Goal: Information Seeking & Learning: Understand process/instructions

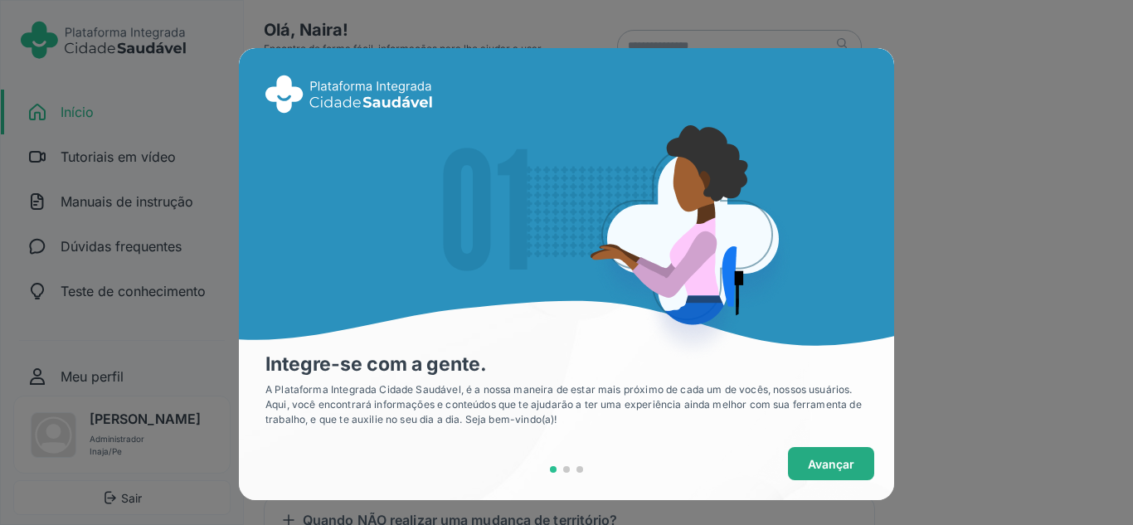
click at [849, 466] on button "Avançar" at bounding box center [831, 463] width 86 height 33
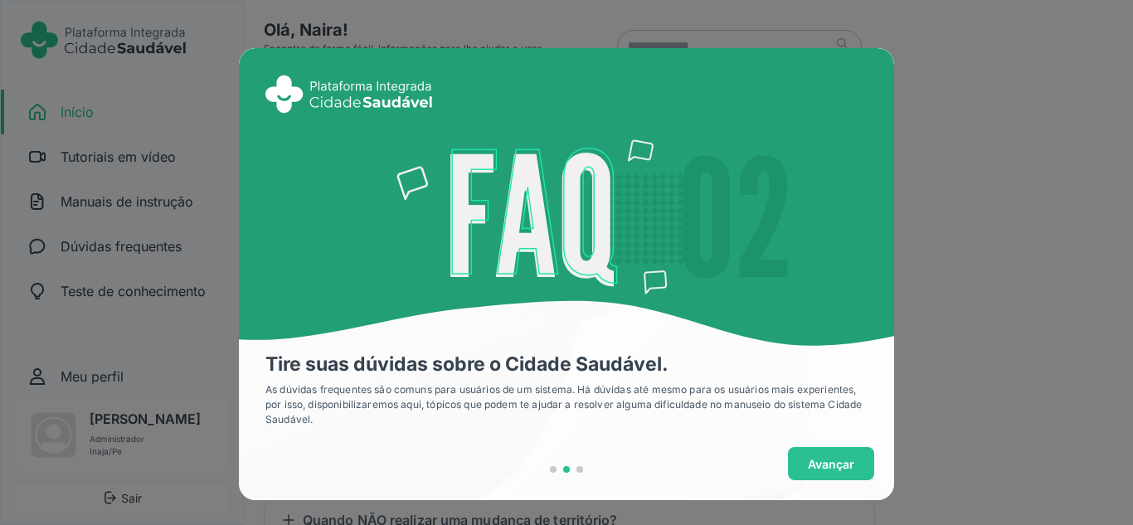
click at [850, 464] on div "Avançar" at bounding box center [566, 463] width 615 height 33
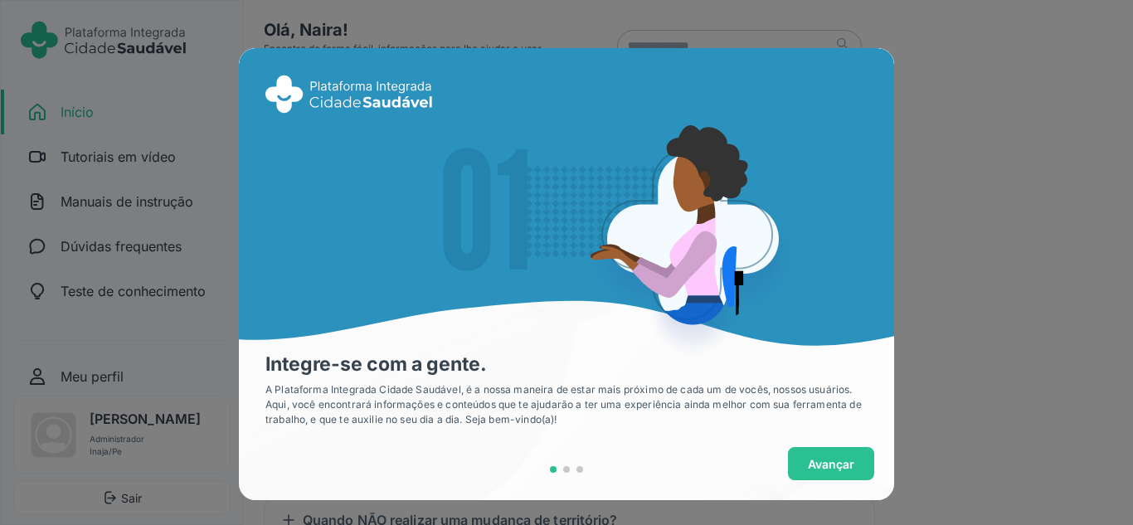
click at [853, 463] on button "Avançar" at bounding box center [831, 463] width 86 height 33
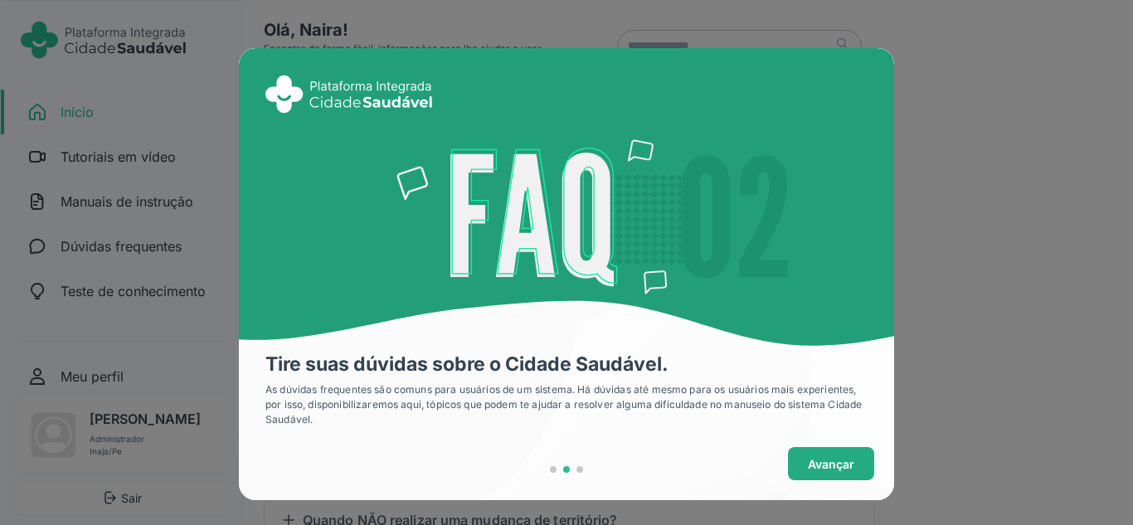
click at [823, 461] on span "Avançar" at bounding box center [831, 463] width 46 height 17
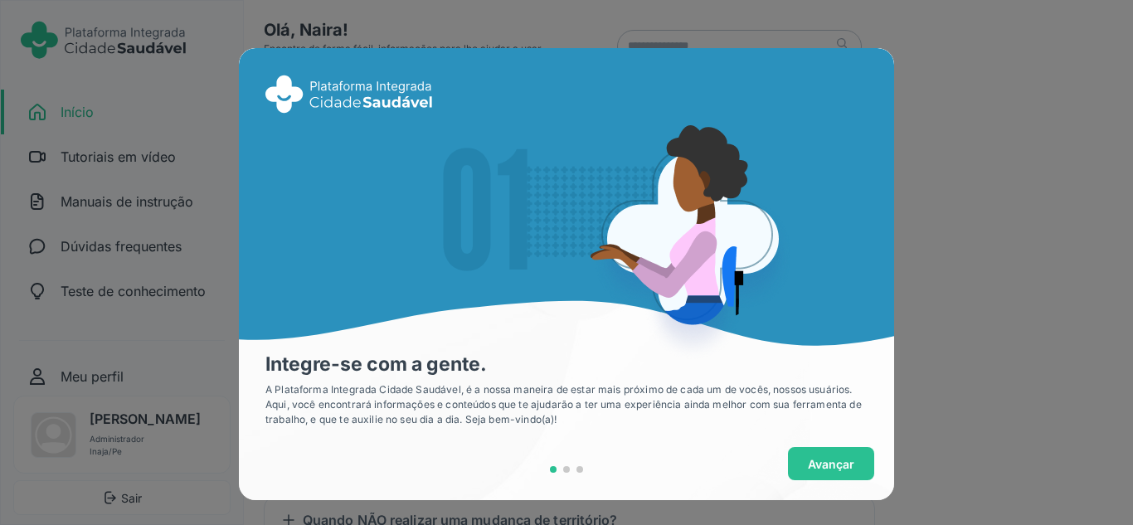
click at [823, 461] on span "Avançar" at bounding box center [831, 463] width 46 height 17
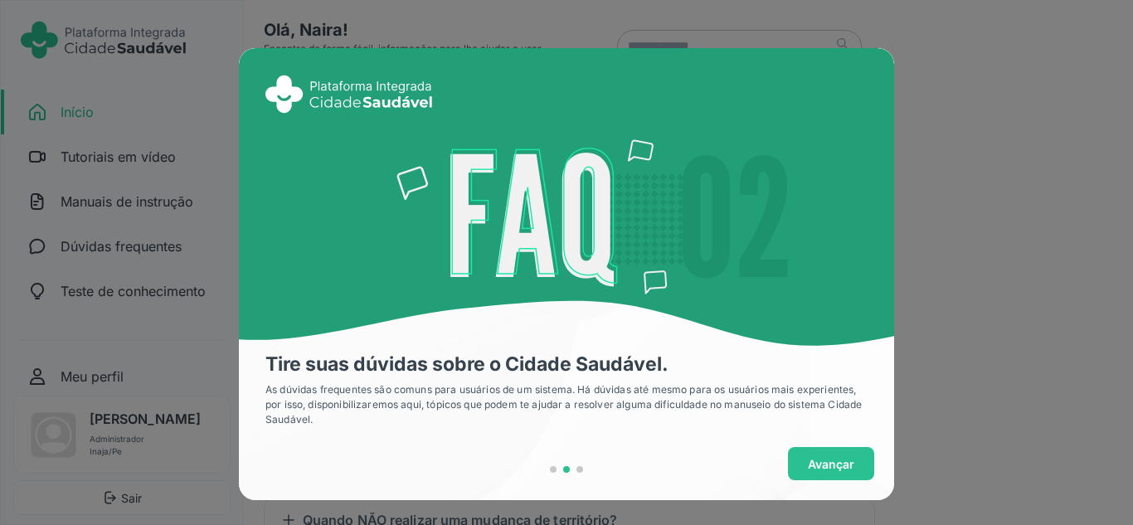
click at [823, 461] on span "Avançar" at bounding box center [831, 463] width 46 height 17
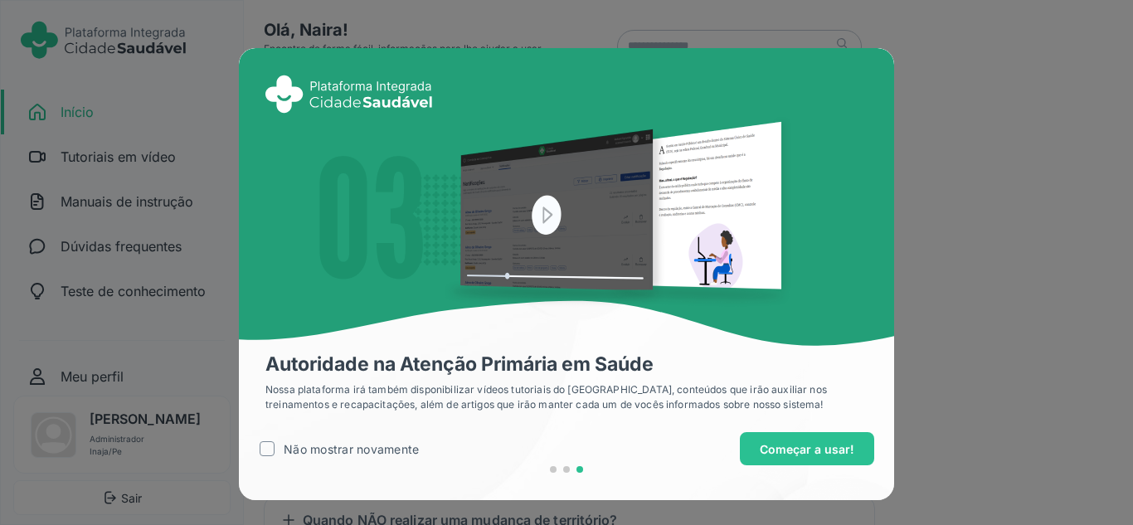
click at [823, 461] on button "Começar a usar!" at bounding box center [807, 448] width 134 height 33
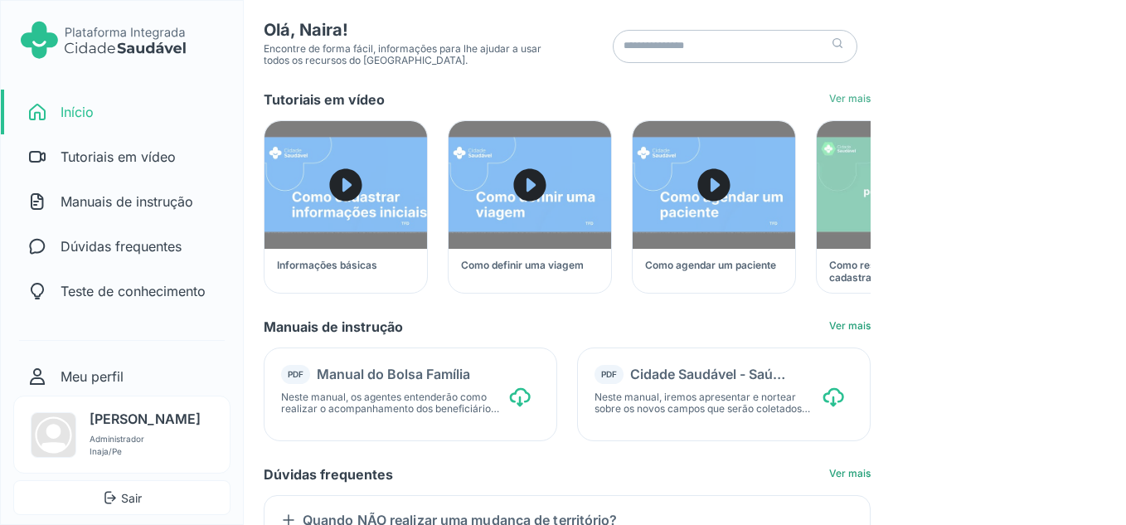
click at [856, 94] on link "Ver mais" at bounding box center [849, 100] width 41 height 14
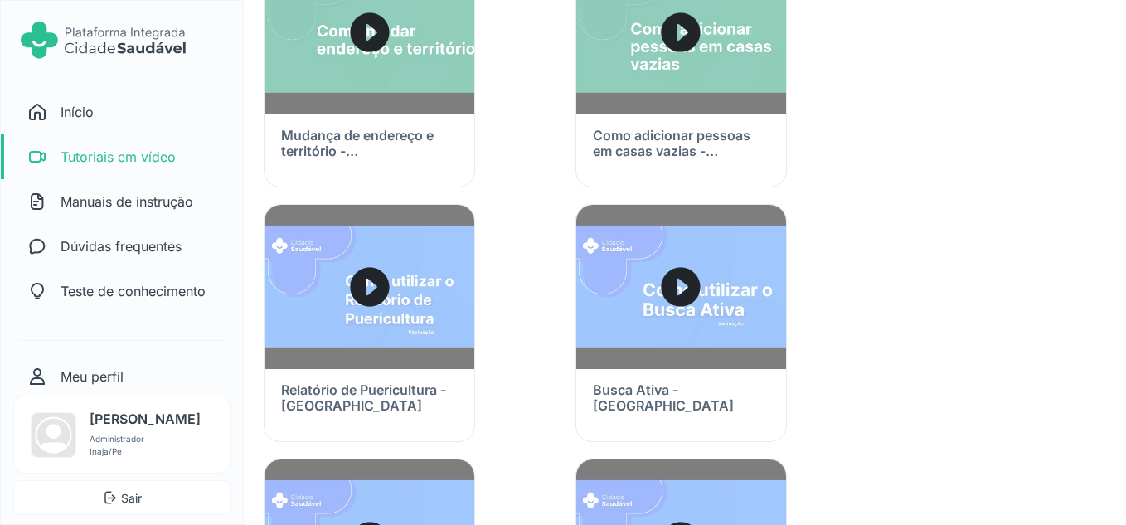
scroll to position [415, 0]
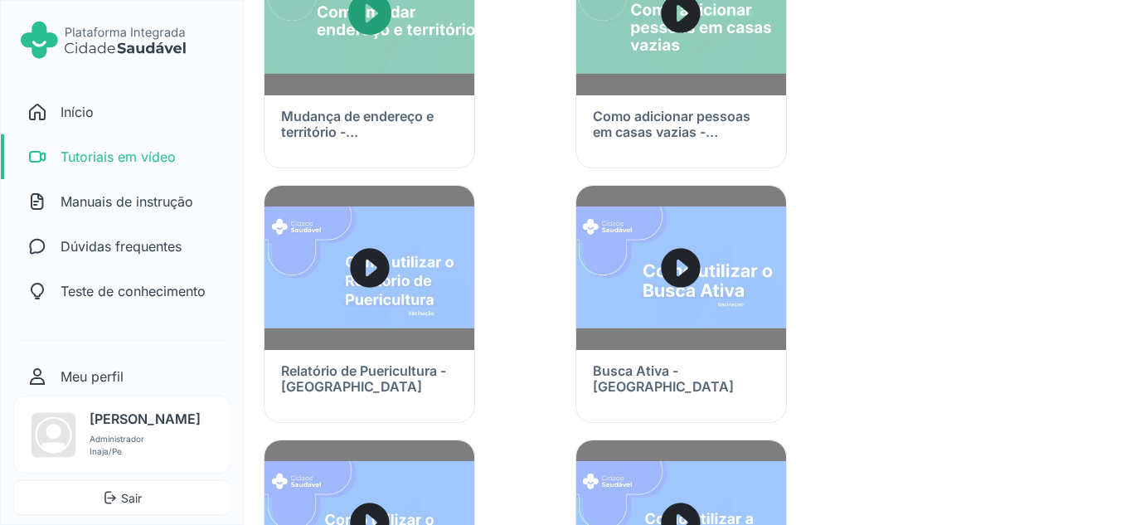
click at [368, 25] on icon "caret forward circle" at bounding box center [369, 13] width 43 height 43
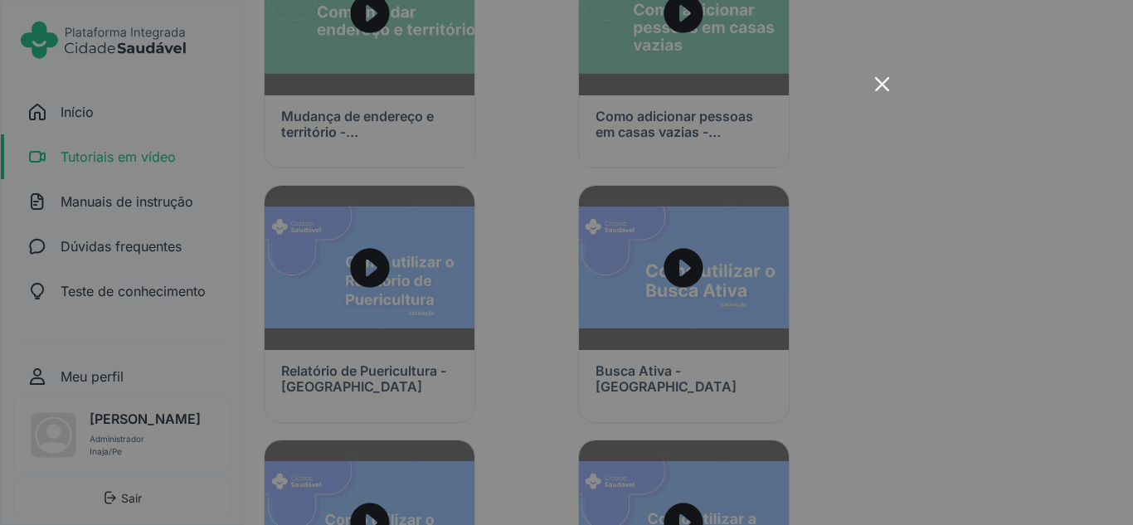
drag, startPoint x: 880, startPoint y: 80, endPoint x: 868, endPoint y: 85, distance: 12.6
click at [880, 80] on icon "x-outline icon" at bounding box center [881, 83] width 23 height 23
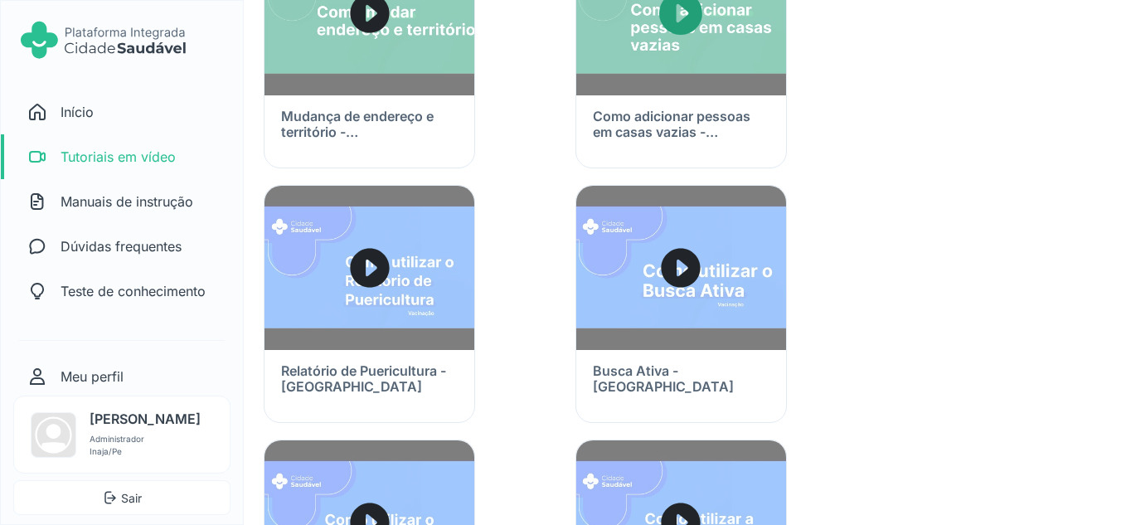
click at [710, 36] on img at bounding box center [681, 13] width 210 height 164
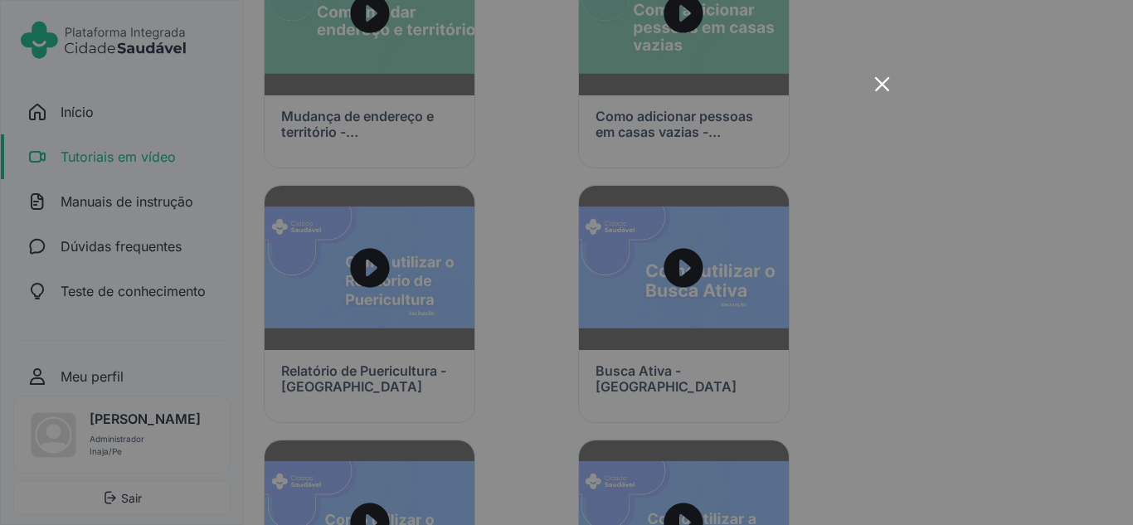
click at [873, 81] on icon "x-outline icon" at bounding box center [881, 83] width 23 height 23
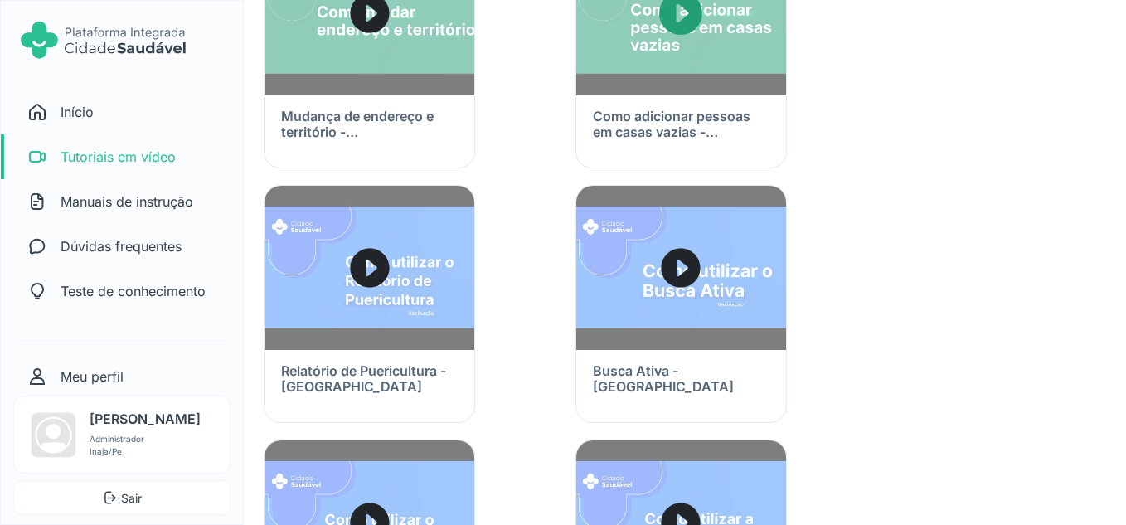
click at [701, 75] on img at bounding box center [681, 13] width 210 height 164
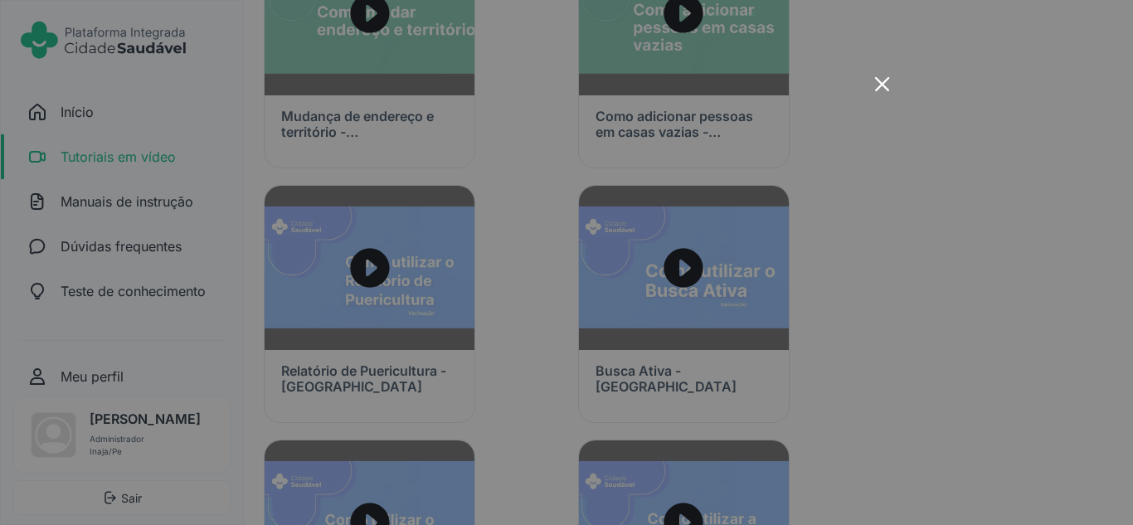
click at [882, 84] on icon at bounding box center [882, 83] width 14 height 14
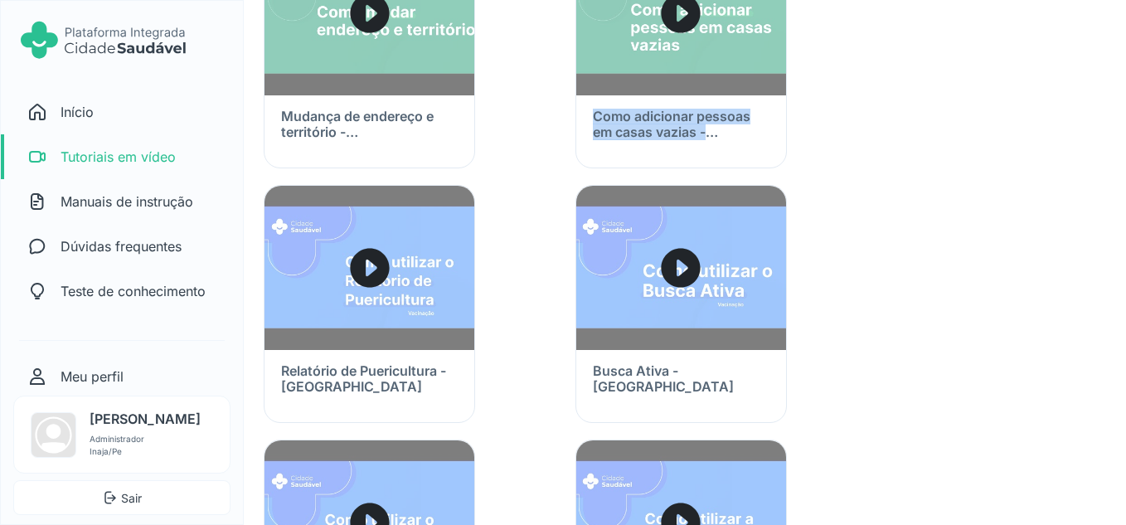
drag, startPoint x: 584, startPoint y: 114, endPoint x: 759, endPoint y: 134, distance: 176.0
click at [759, 134] on div "Como adicionar pessoas em casas vazias - [GEOGRAPHIC_DATA]" at bounding box center [681, 135] width 210 height 81
copy h3 "Como adicionar pessoas em casas vazias - Cidade"
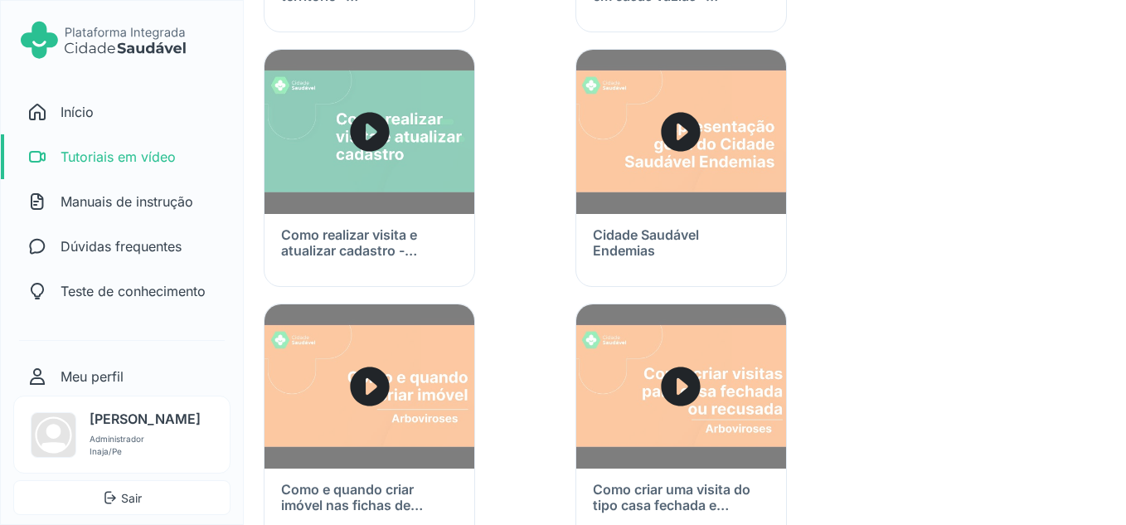
scroll to position [1824, 0]
click at [369, 159] on img at bounding box center [370, 131] width 210 height 164
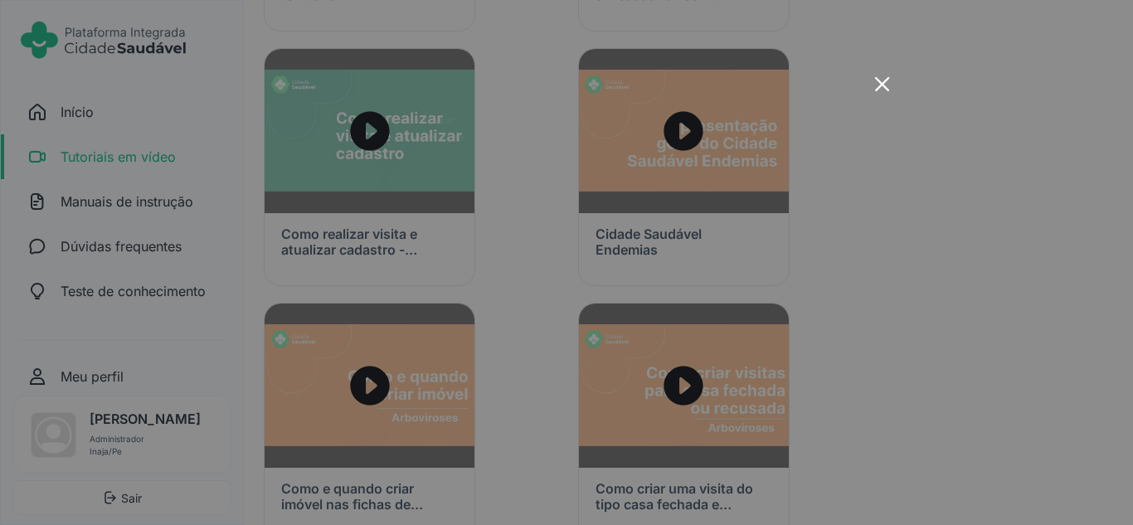
click at [881, 87] on icon "x-outline icon" at bounding box center [881, 83] width 23 height 23
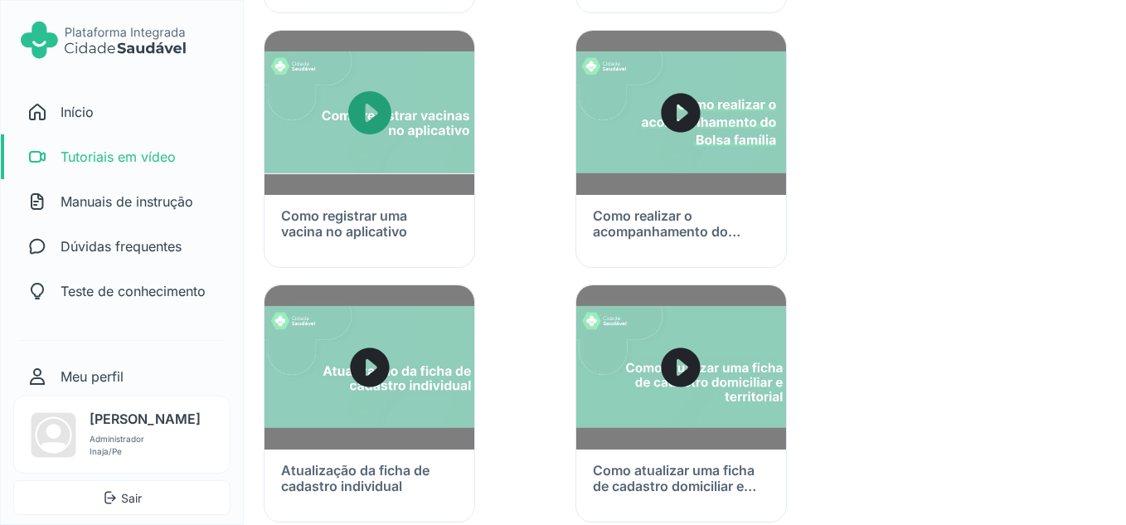
scroll to position [2322, 0]
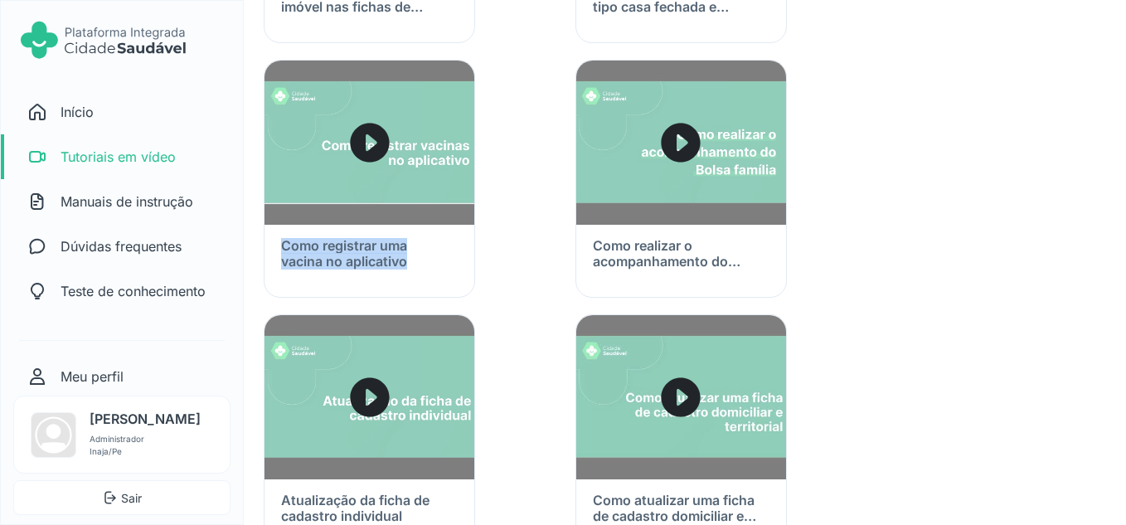
drag, startPoint x: 274, startPoint y: 240, endPoint x: 420, endPoint y: 257, distance: 146.9
click at [420, 257] on div "Como registrar uma vacina no aplicativo" at bounding box center [370, 265] width 210 height 81
copy h3 "Como registrar uma vacina no aplicativo"
click at [390, 142] on icon "caret forward circle" at bounding box center [369, 142] width 43 height 43
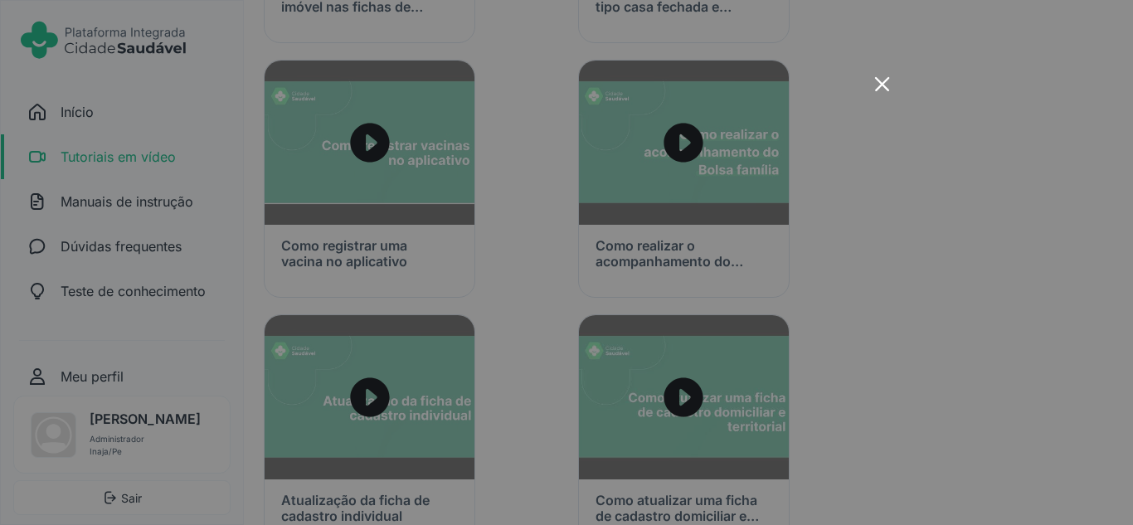
click at [881, 85] on icon at bounding box center [882, 83] width 14 height 14
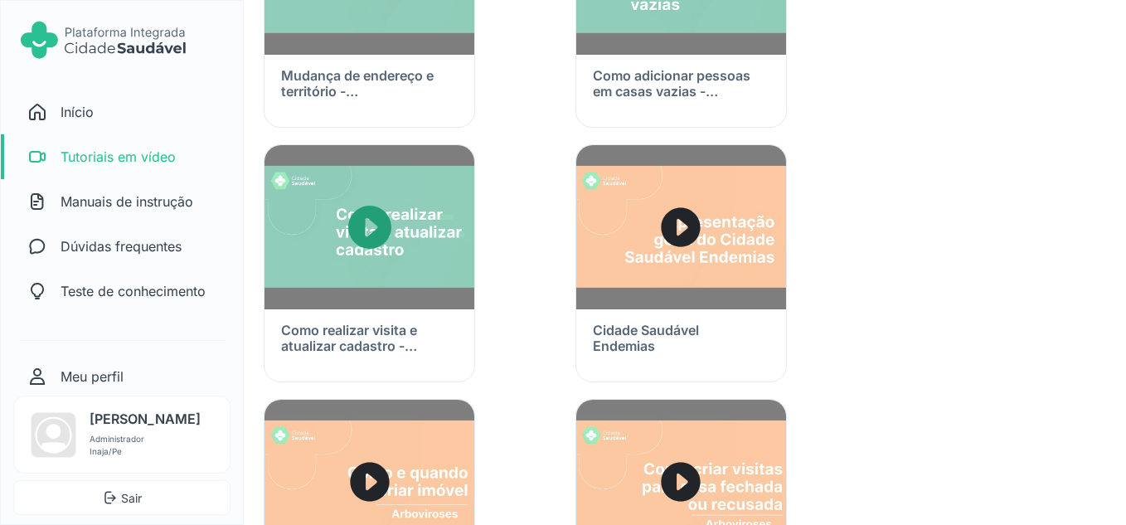
scroll to position [1576, 0]
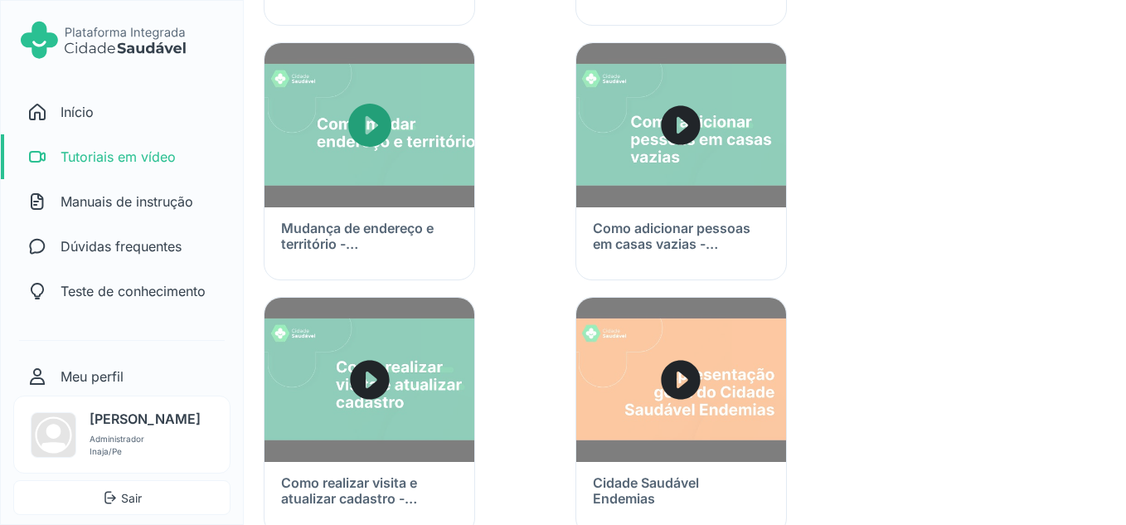
click at [433, 164] on img at bounding box center [370, 125] width 210 height 164
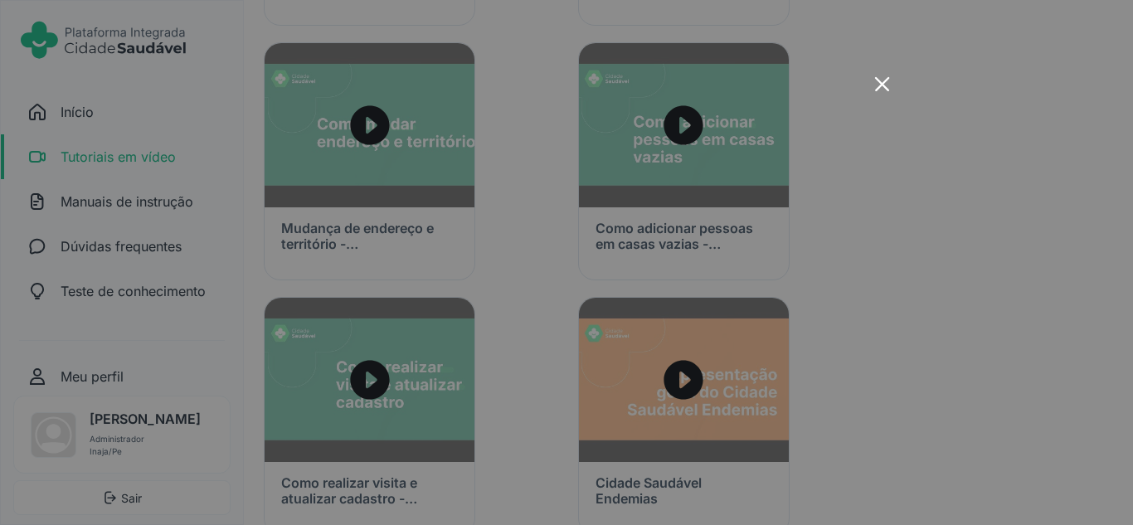
click at [878, 82] on icon "x-outline icon" at bounding box center [881, 83] width 23 height 23
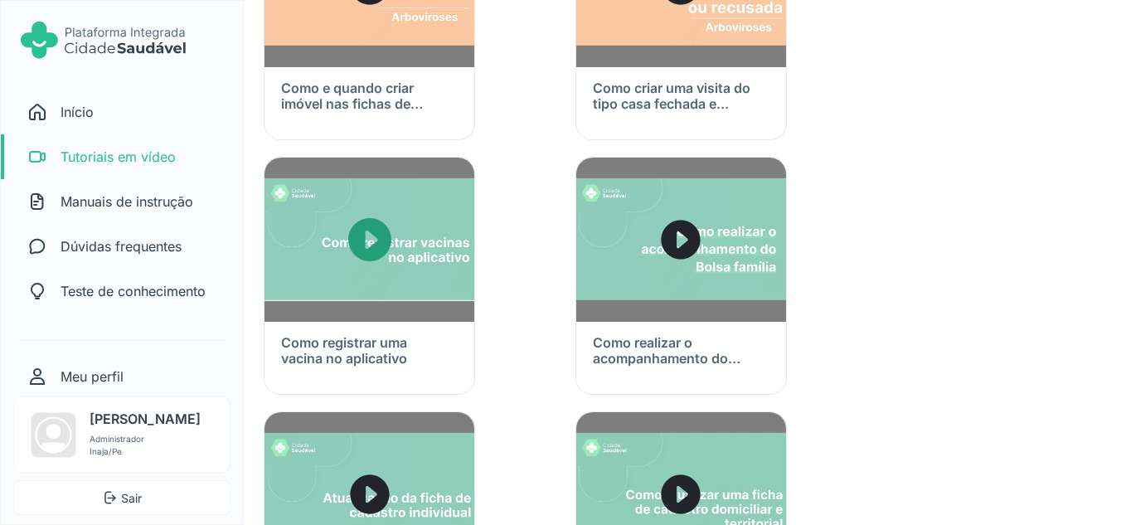
scroll to position [2239, 0]
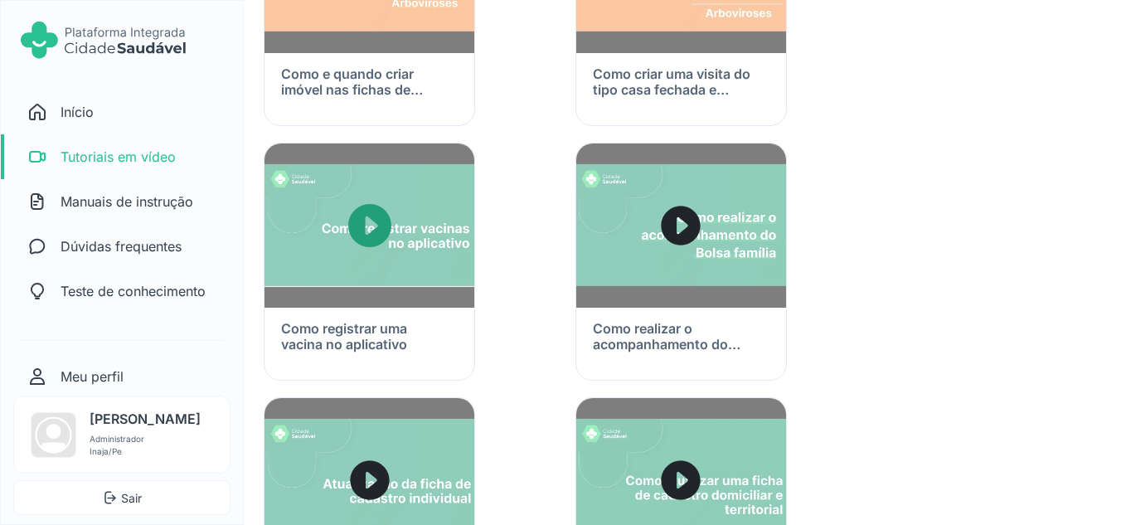
click at [438, 259] on img at bounding box center [370, 225] width 210 height 164
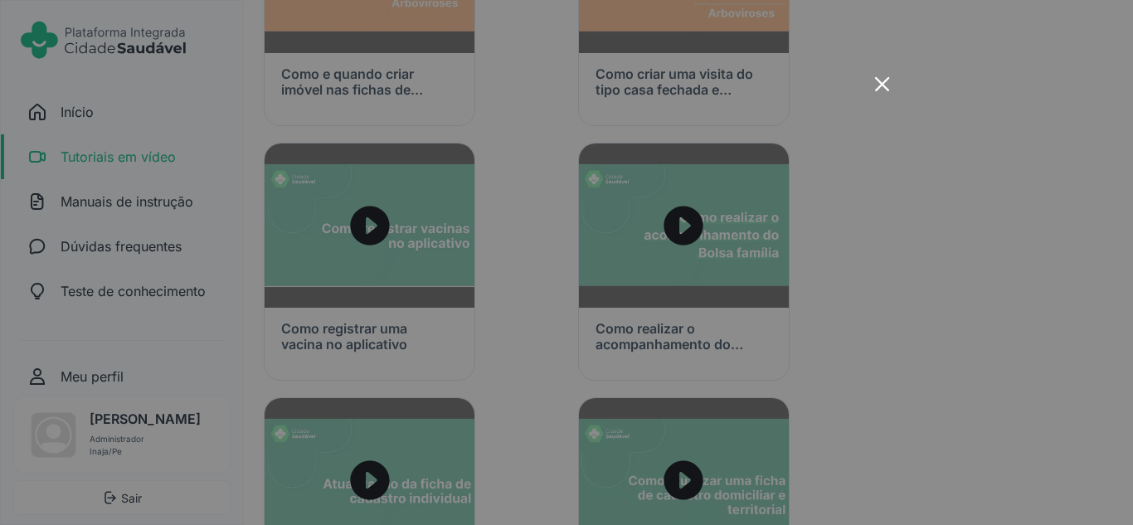
click at [875, 84] on icon "x-outline icon" at bounding box center [881, 83] width 23 height 23
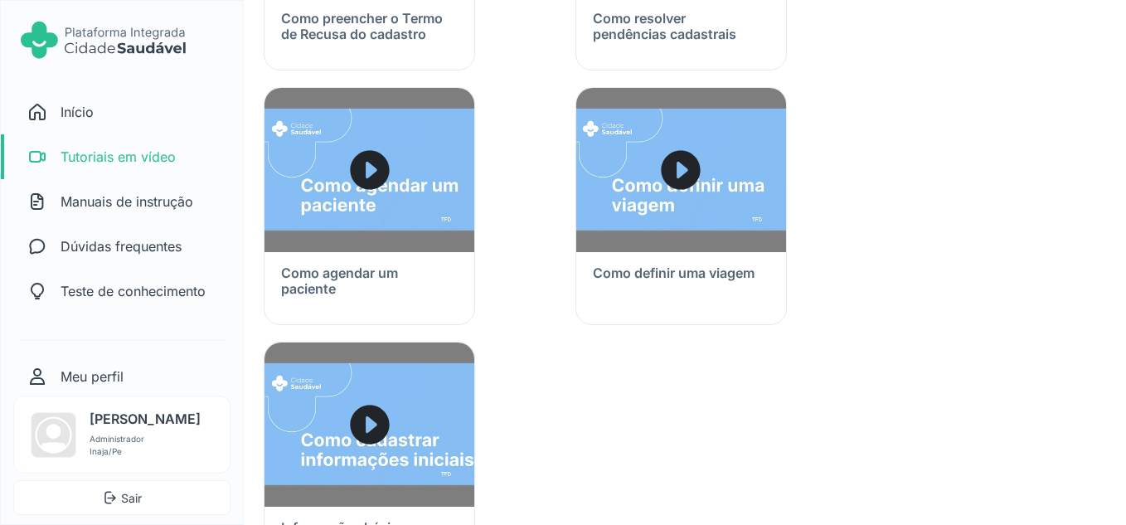
scroll to position [3133, 0]
